Goal: Communication & Community: Ask a question

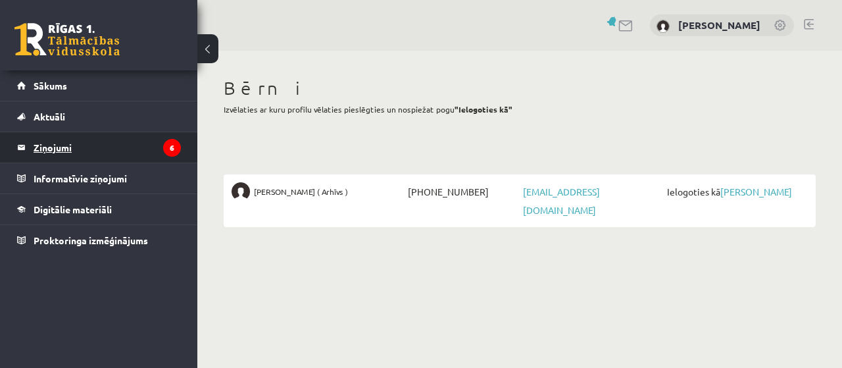
click at [133, 147] on legend "Ziņojumi 6" at bounding box center [107, 147] width 147 height 30
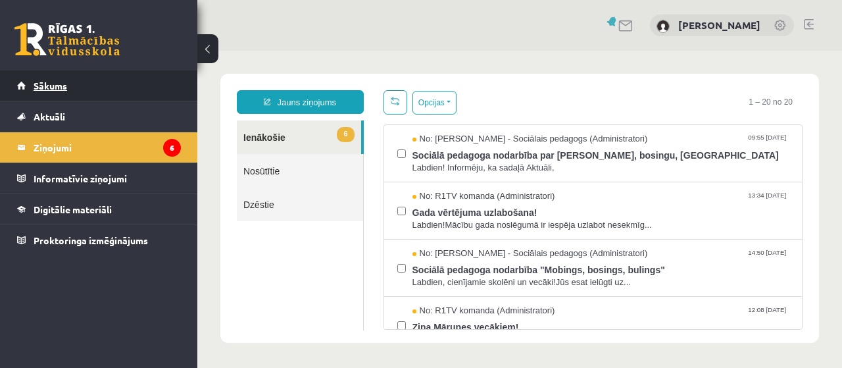
click at [74, 85] on link "Sākums" at bounding box center [99, 85] width 164 height 30
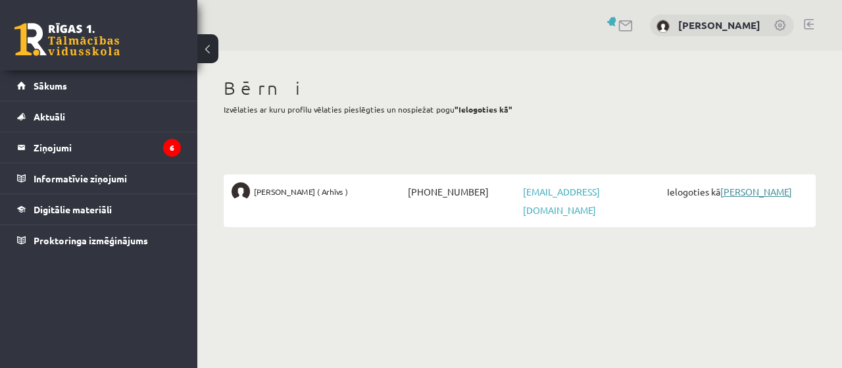
click at [744, 187] on link "[PERSON_NAME]" at bounding box center [756, 191] width 72 height 12
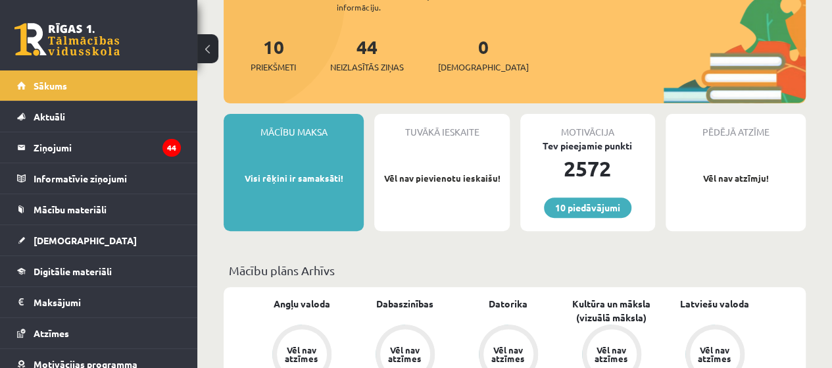
scroll to position [197, 0]
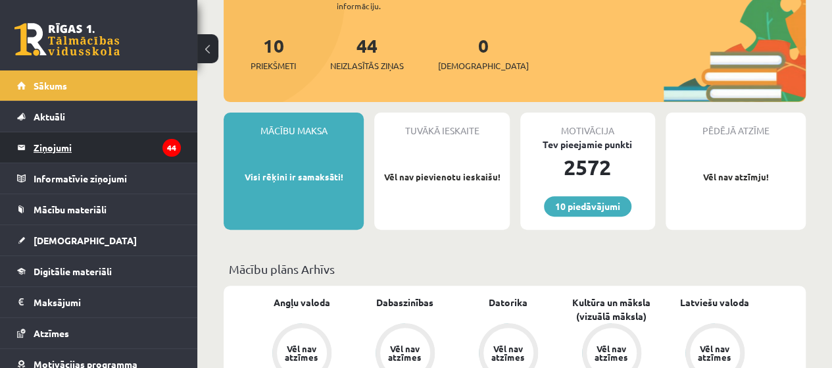
click at [118, 144] on legend "Ziņojumi 44" at bounding box center [107, 147] width 147 height 30
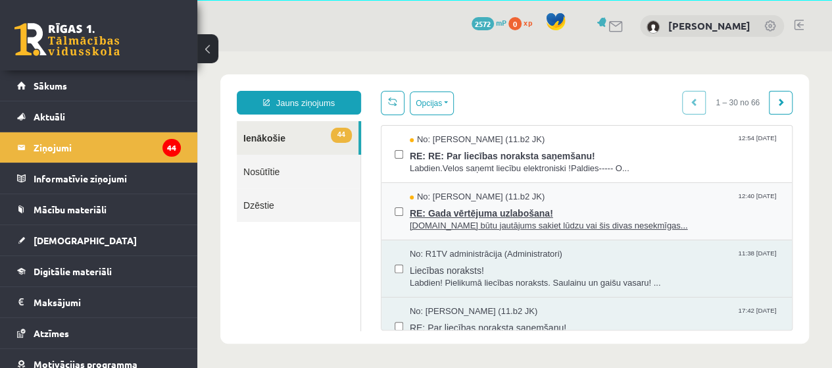
click at [502, 220] on span "[DOMAIN_NAME] būtu jautājums sakiet lūdzu vai šis divas nesekmīgas..." at bounding box center [594, 226] width 369 height 12
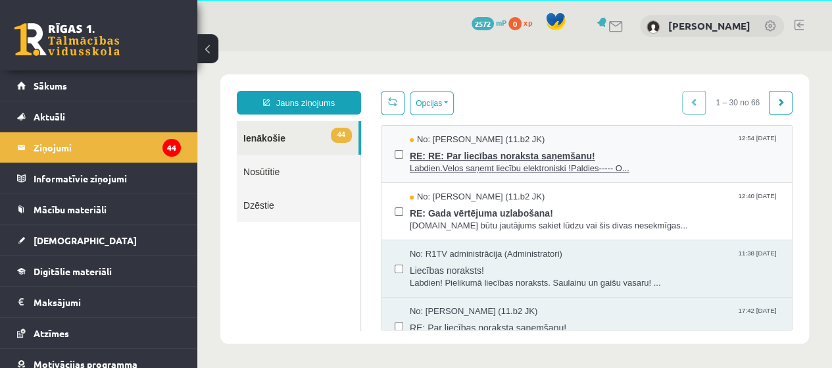
click at [549, 164] on span "Labdien.Velos saņemt liecību elektroniski !Paldies----- O..." at bounding box center [594, 168] width 369 height 12
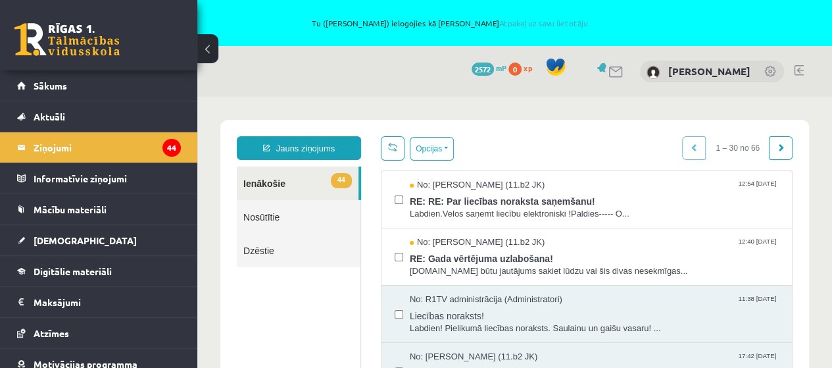
click at [797, 68] on link at bounding box center [799, 70] width 10 height 11
